Goal: Find specific page/section: Find specific page/section

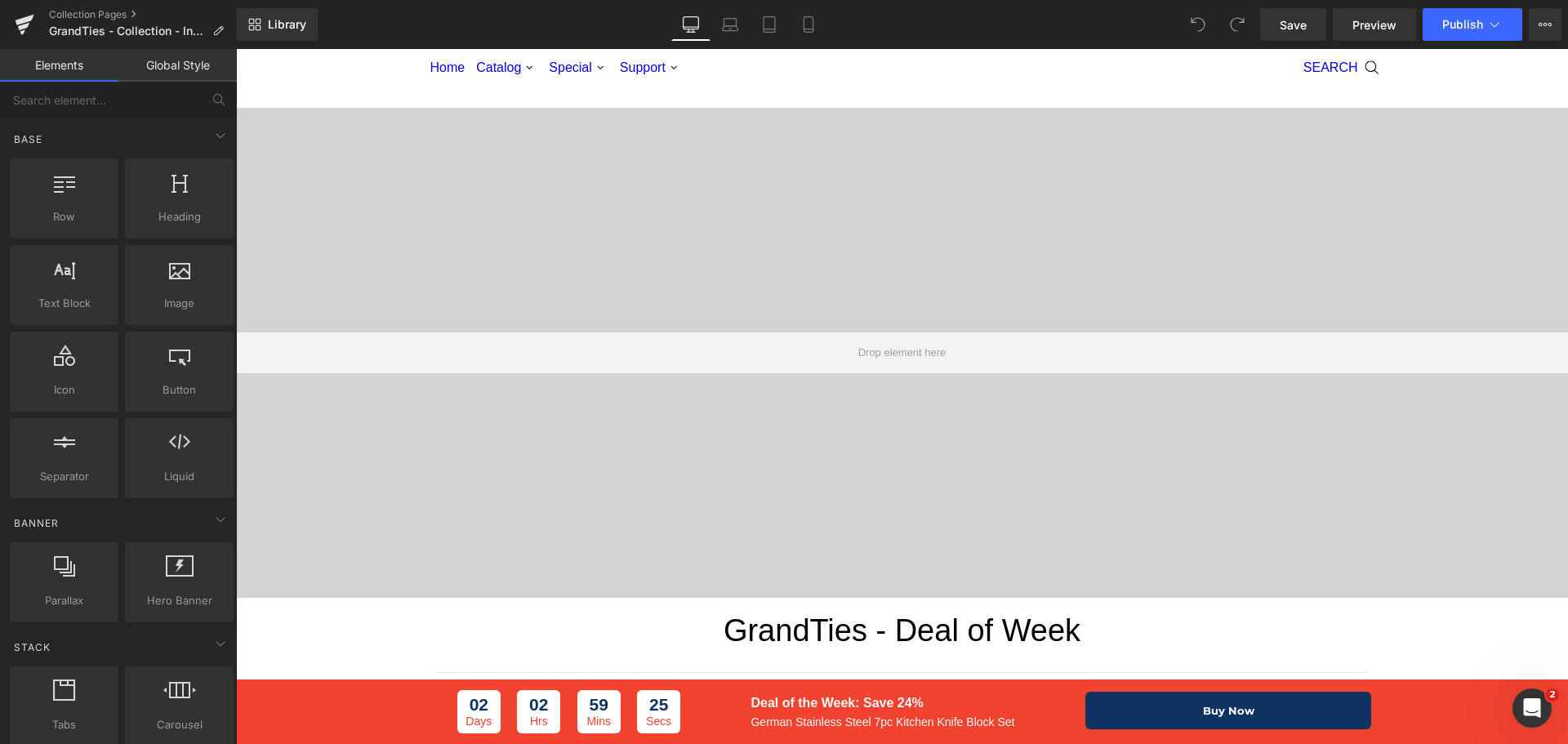
scroll to position [81, 0]
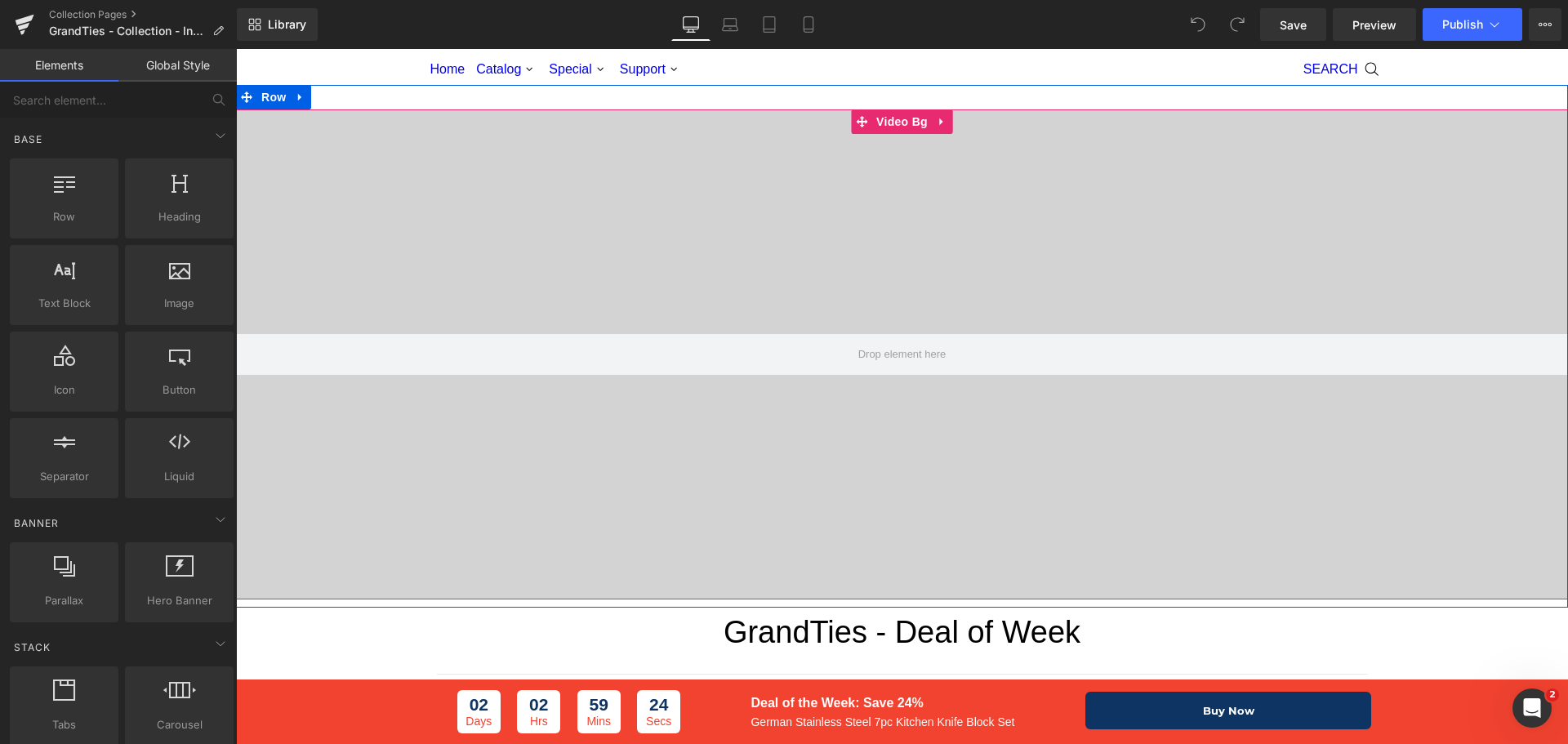
click at [508, 130] on div at bounding box center [902, 355] width 1332 height 490
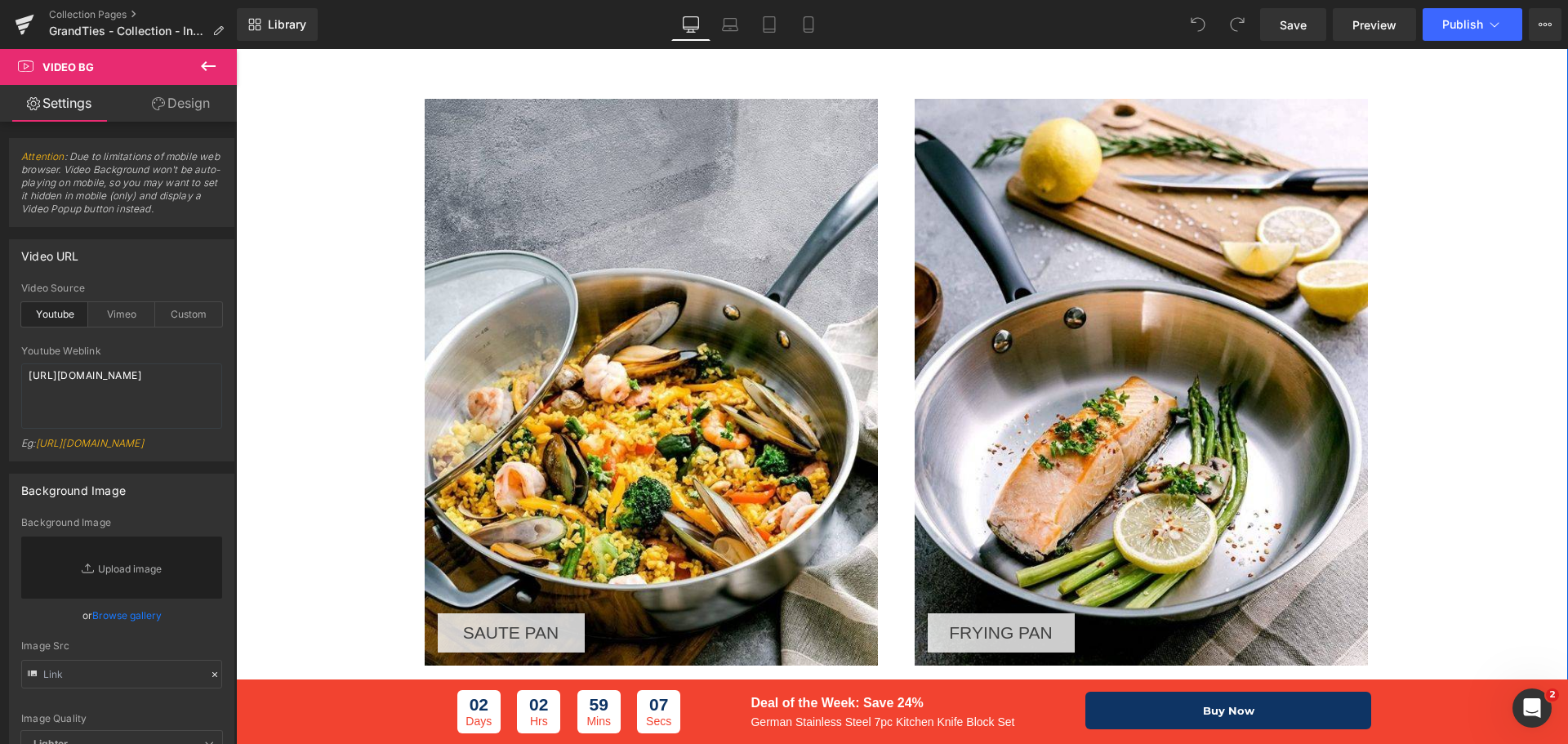
scroll to position [3349, 0]
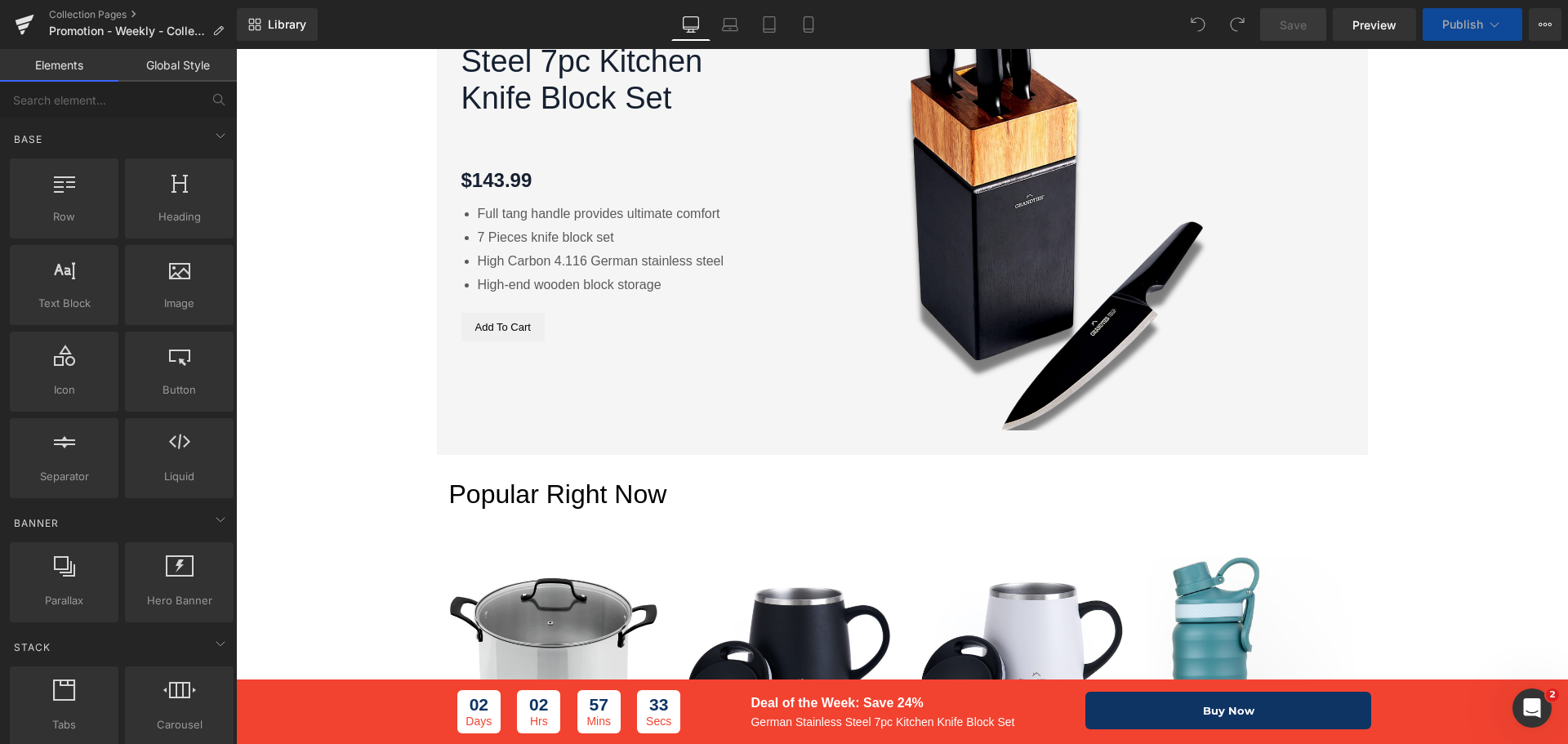
click at [685, 408] on div "GrandTies Onyx High Carbon German Stainless Steel 7pc Kitchen Knife Block Set (…" at bounding box center [902, 172] width 931 height 564
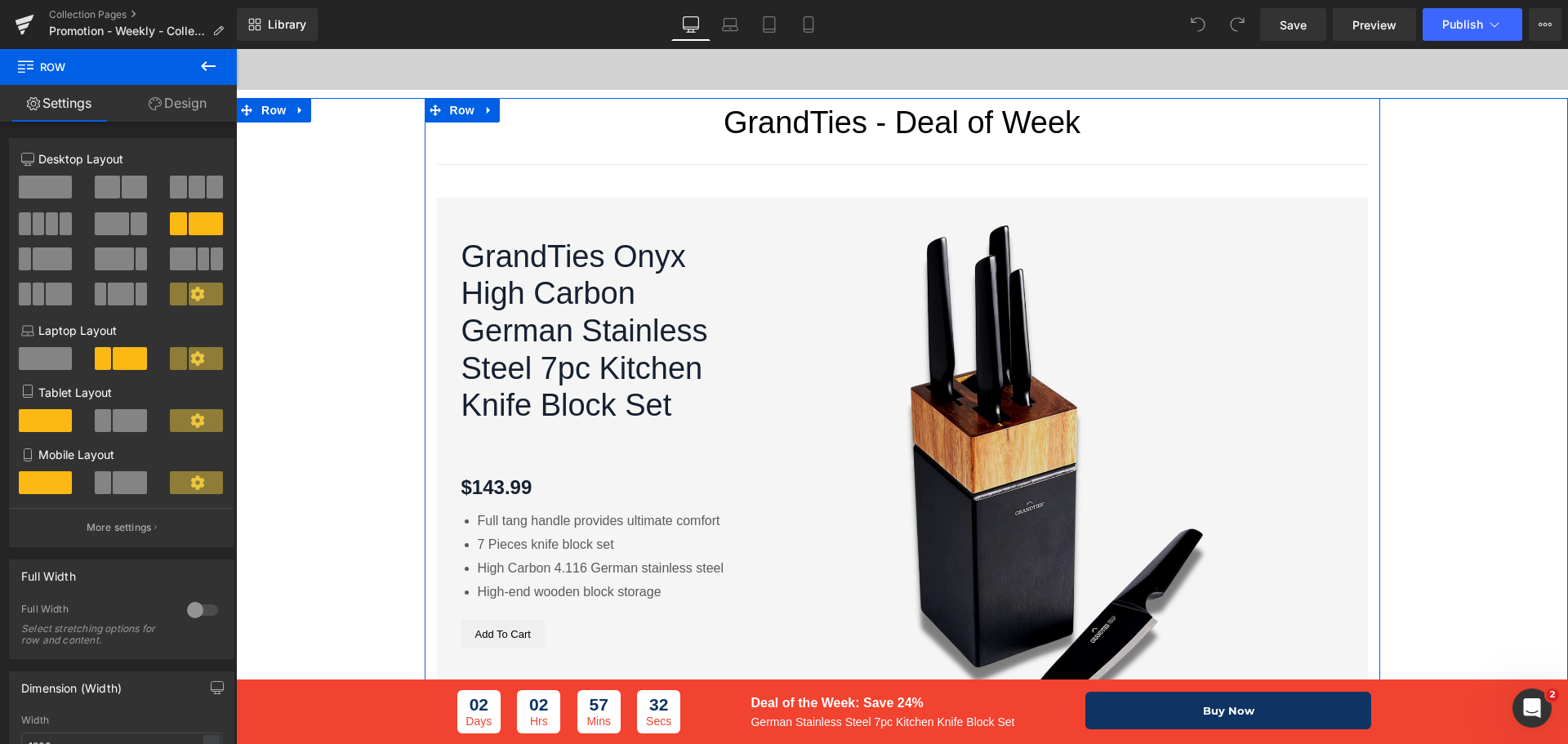
scroll to position [490, 0]
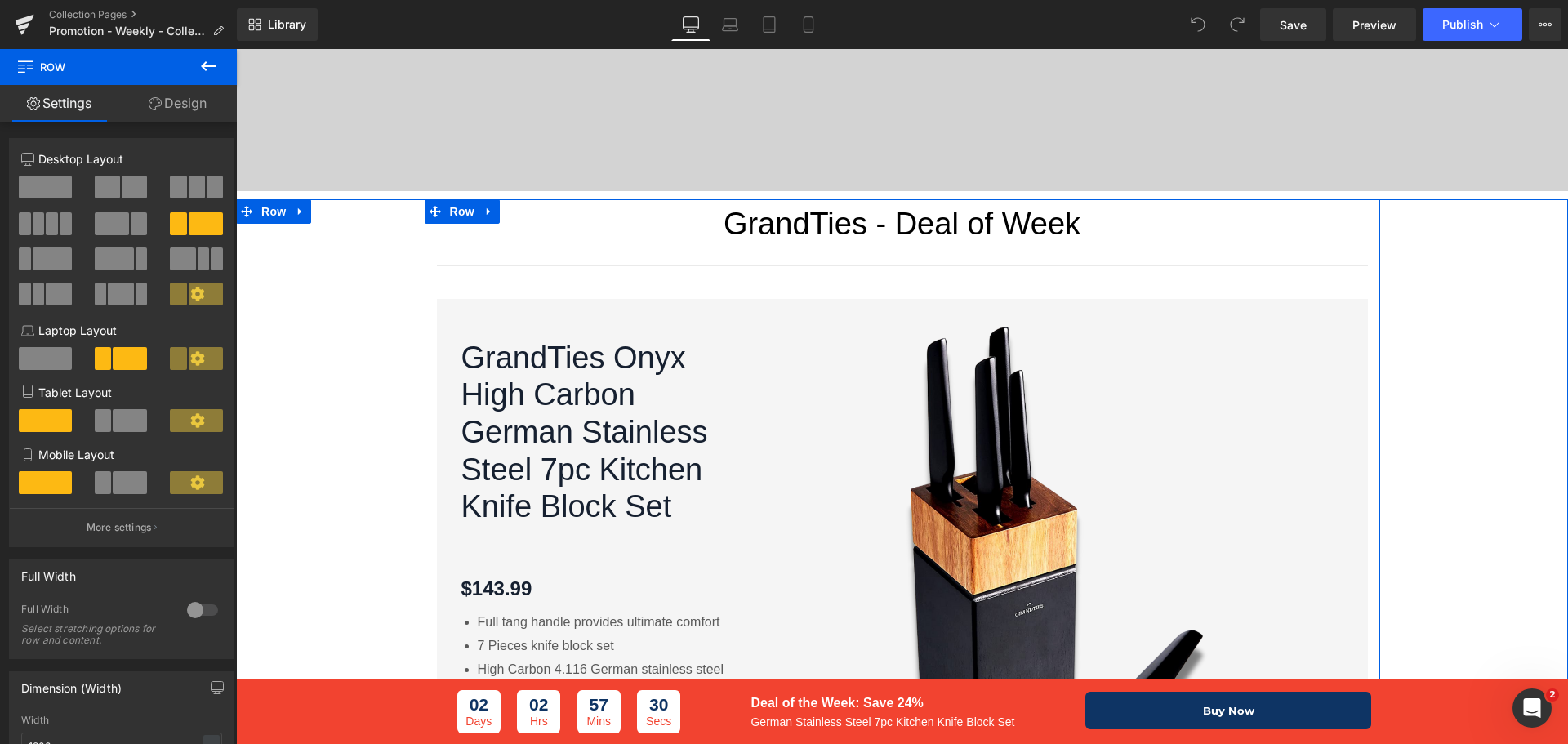
click at [236, 49] on div at bounding box center [236, 49] width 0 height 0
